Goal: Information Seeking & Learning: Learn about a topic

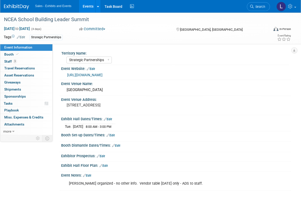
select select "Strategic Partnerships"
click at [89, 7] on link "Events" at bounding box center [88, 6] width 18 height 13
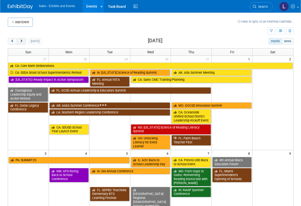
click at [21, 41] on span "next" at bounding box center [22, 41] width 4 height 3
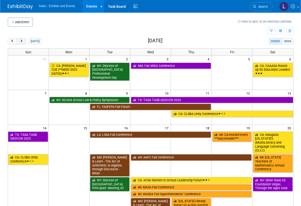
click at [21, 41] on span "next" at bounding box center [22, 41] width 4 height 3
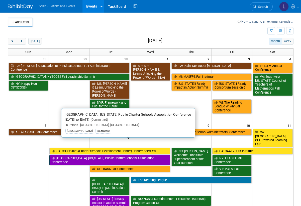
click at [123, 155] on link "[GEOGRAPHIC_DATA]: [US_STATE] Public Charter Schools Association Conference" at bounding box center [109, 160] width 121 height 10
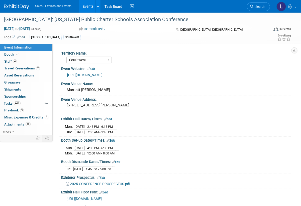
select select "Southwest"
click at [31, 124] on link "16 Attachments 16" at bounding box center [26, 124] width 52 height 7
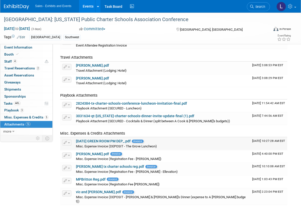
scroll to position [151, 0]
click at [31, 66] on span "Travel Reservations 2" at bounding box center [22, 68] width 36 height 4
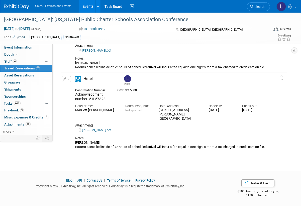
scroll to position [0, 0]
